Goal: Transaction & Acquisition: Obtain resource

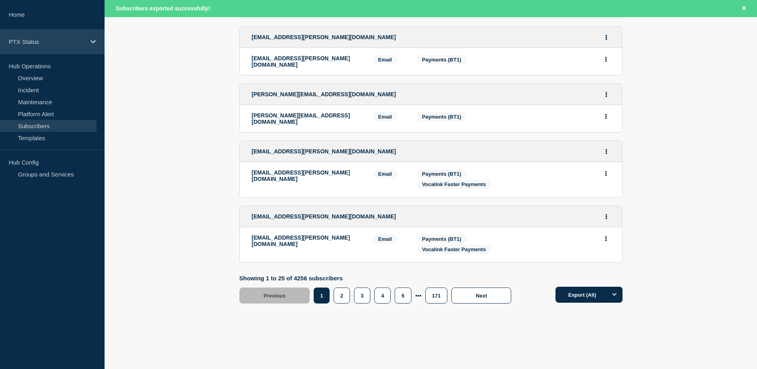
click at [54, 47] on div "PTX Status" at bounding box center [52, 42] width 105 height 24
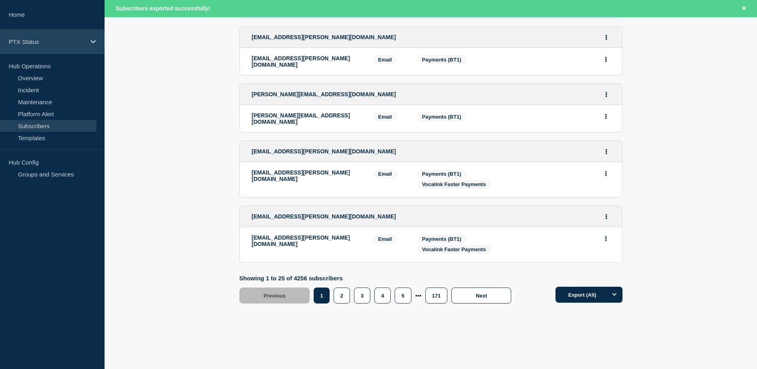
click at [70, 37] on div "PTX Status" at bounding box center [52, 42] width 105 height 24
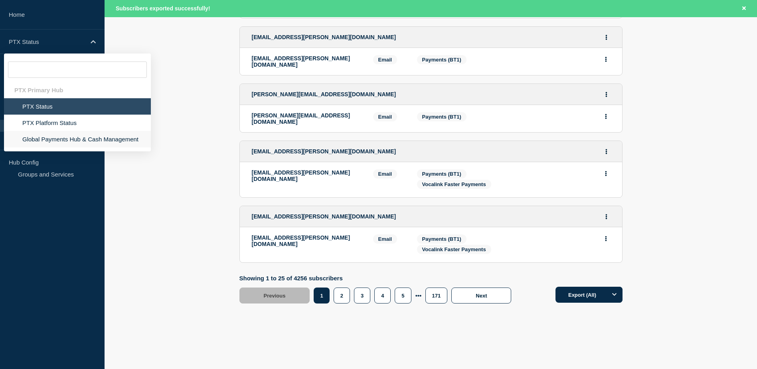
click at [41, 136] on li "Global Payments Hub & Cash Management" at bounding box center [77, 139] width 147 height 16
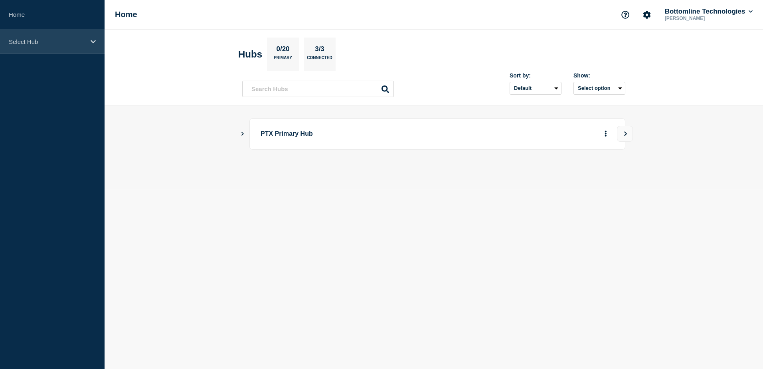
click at [52, 32] on div "Select Hub" at bounding box center [52, 42] width 105 height 24
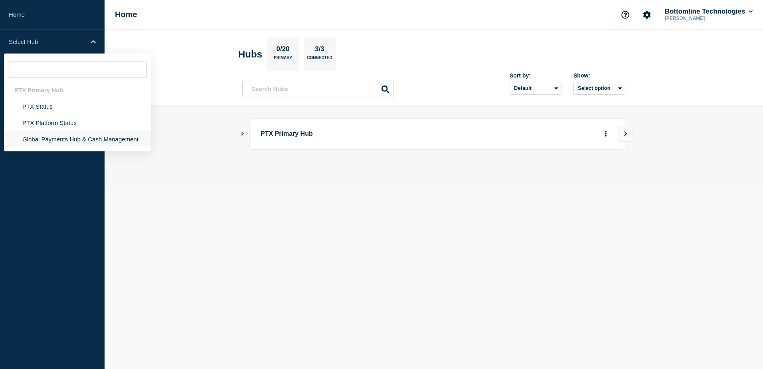
click at [60, 136] on li "Global Payments Hub & Cash Management" at bounding box center [77, 139] width 147 height 16
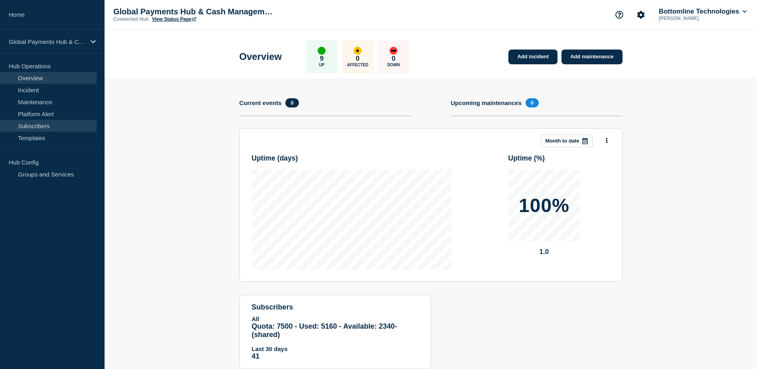
click at [55, 122] on link "Subscribers" at bounding box center [48, 126] width 97 height 12
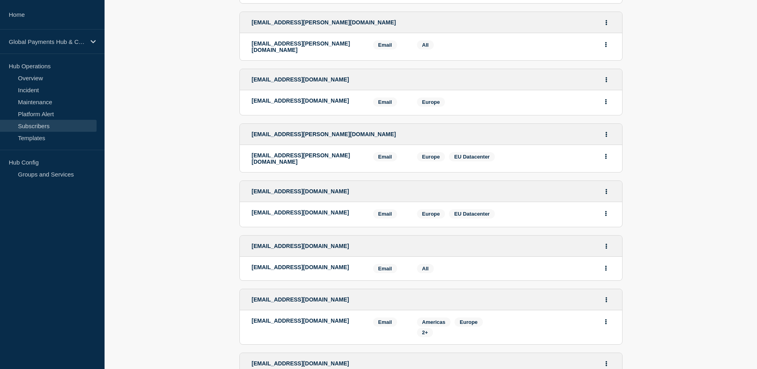
scroll to position [1273, 0]
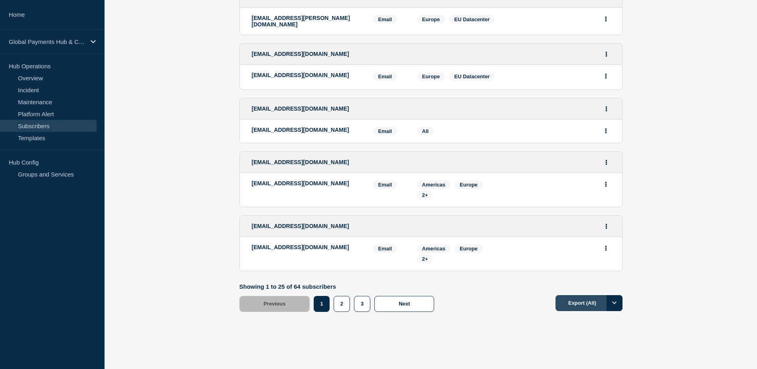
click at [563, 295] on button "Export (All)" at bounding box center [588, 303] width 67 height 16
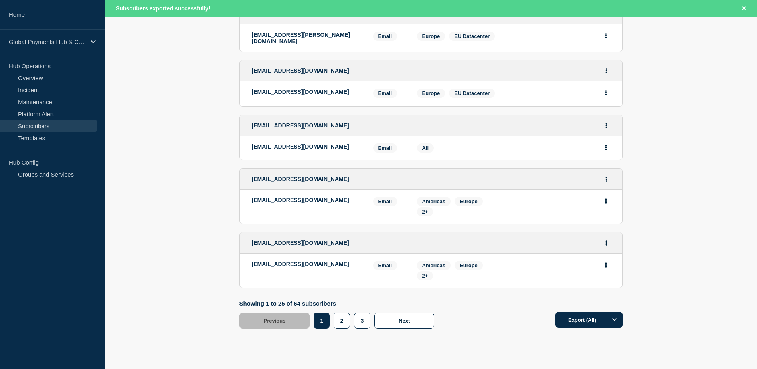
scroll to position [1290, 0]
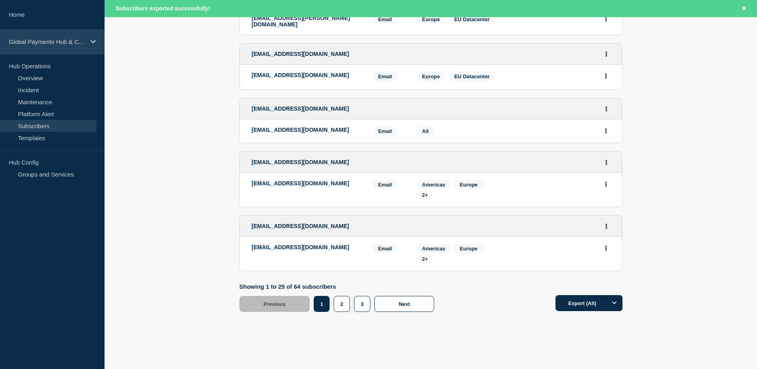
click at [27, 39] on p "Global Payments Hub & Cash Management" at bounding box center [47, 41] width 77 height 7
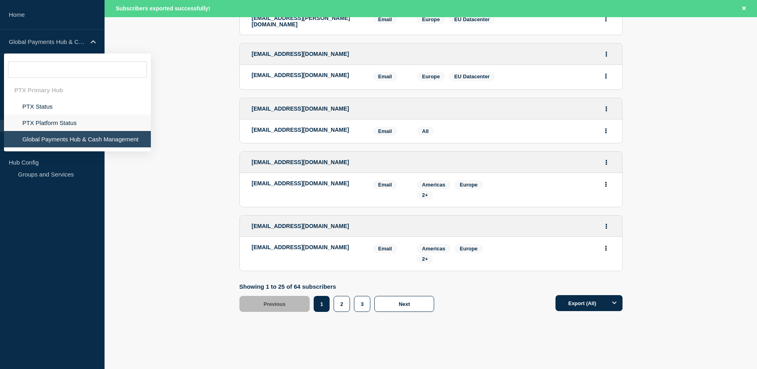
click at [43, 115] on li "PTX Platform Status" at bounding box center [77, 123] width 147 height 16
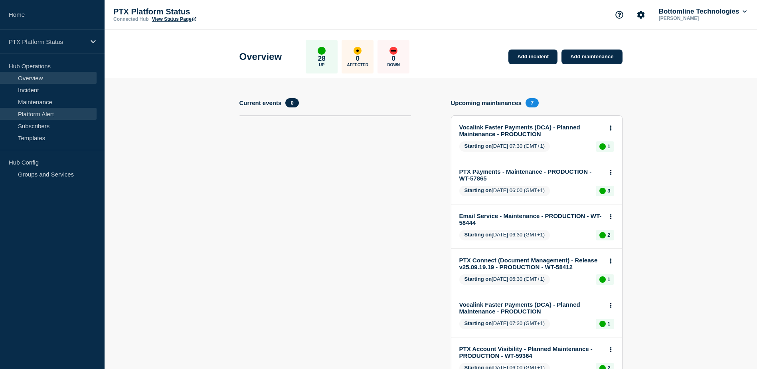
click at [53, 119] on link "Platform Alert" at bounding box center [48, 114] width 97 height 12
click at [51, 125] on link "Subscribers" at bounding box center [48, 126] width 97 height 12
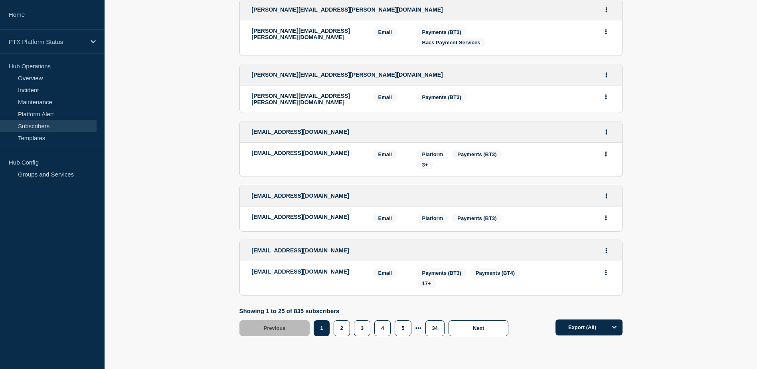
scroll to position [1361, 0]
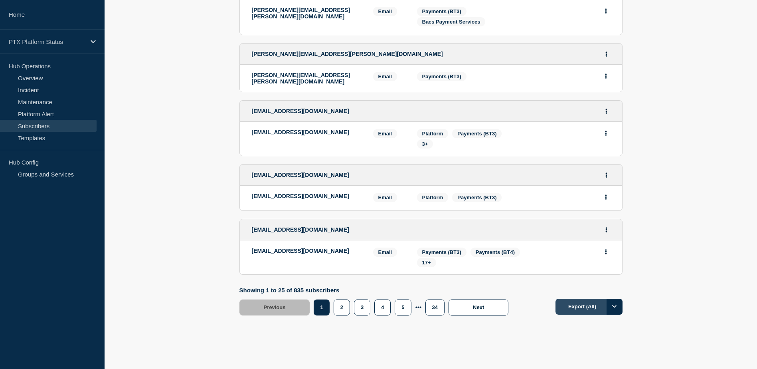
click at [575, 298] on button "Export (All)" at bounding box center [588, 306] width 67 height 16
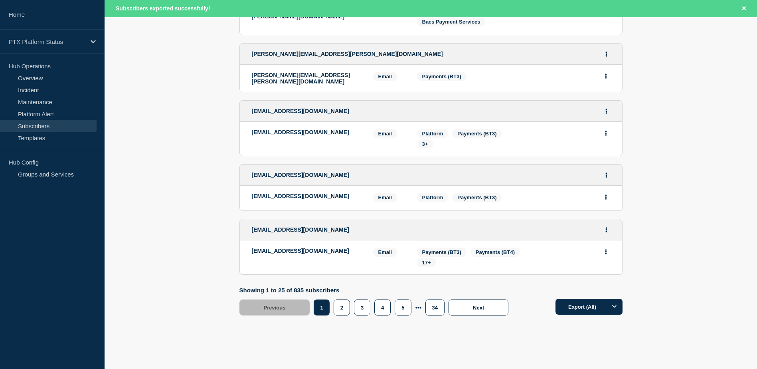
click at [432, 8] on div "Subscribers exported successfully!" at bounding box center [431, 8] width 652 height 17
